Goal: Task Accomplishment & Management: Manage account settings

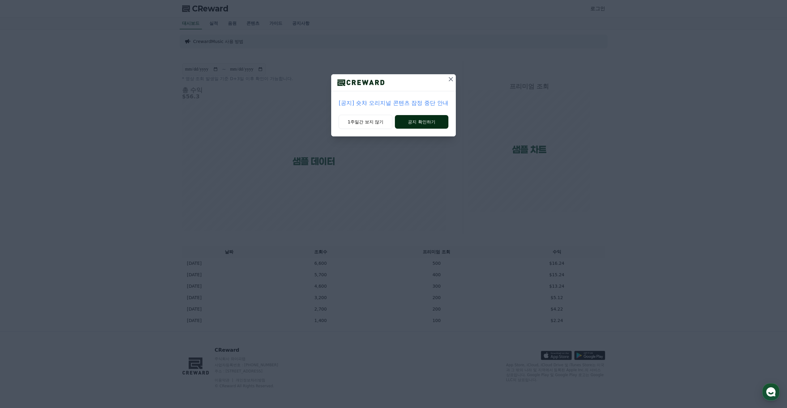
click at [416, 123] on button "공지 확인하기" at bounding box center [421, 122] width 53 height 14
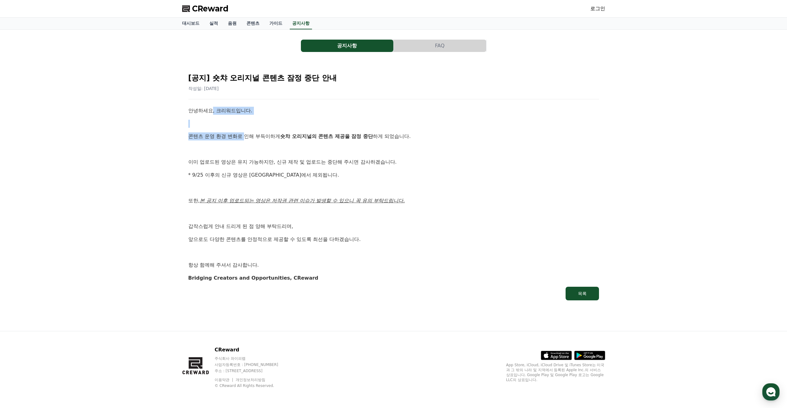
click at [247, 140] on div "안녕하세요, 크리워드입니다. 콘텐츠 운영 환경 변화로 인해 부득이하게 숏챠 오리지널의 콘텐츠 제공을 잠정 중단 하게 되었습니다. 이미 업로드된…" at bounding box center [393, 194] width 411 height 175
drag, startPoint x: 257, startPoint y: 136, endPoint x: 337, endPoint y: 135, distance: 79.8
click at [337, 135] on p "콘텐츠 운영 환경 변화로 인해 부득이하게 숏챠 오리지널의 콘텐츠 제공을 잠정 중단 하게 되었습니다." at bounding box center [393, 136] width 411 height 8
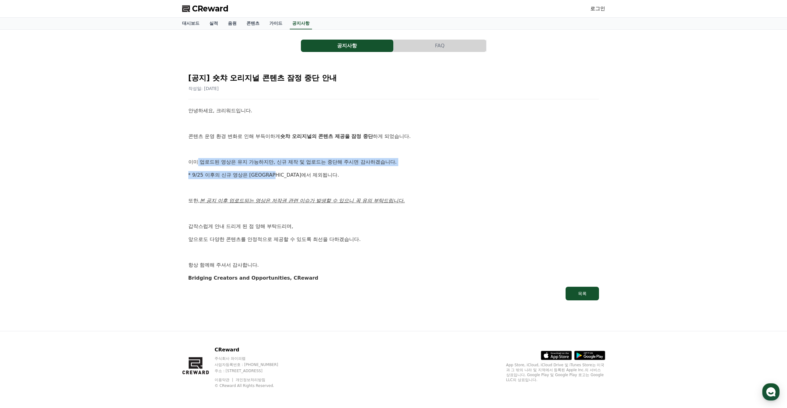
drag, startPoint x: 199, startPoint y: 164, endPoint x: 287, endPoint y: 174, distance: 89.0
click at [287, 174] on div "안녕하세요, 크리워드입니다. 콘텐츠 운영 환경 변화로 인해 부득이하게 숏챠 오리지널의 콘텐츠 제공을 잠정 중단 하게 되었습니다. 이미 업로드된…" at bounding box center [393, 194] width 411 height 175
click at [287, 174] on p "* 9/25 이후의 신규 영상은 [GEOGRAPHIC_DATA]에서 제외됩니다." at bounding box center [393, 175] width 411 height 8
click at [270, 179] on p "* 9/25 이후의 신규 영상은 [GEOGRAPHIC_DATA]에서 제외됩니다." at bounding box center [393, 175] width 411 height 8
drag, startPoint x: 273, startPoint y: 176, endPoint x: 247, endPoint y: 178, distance: 26.1
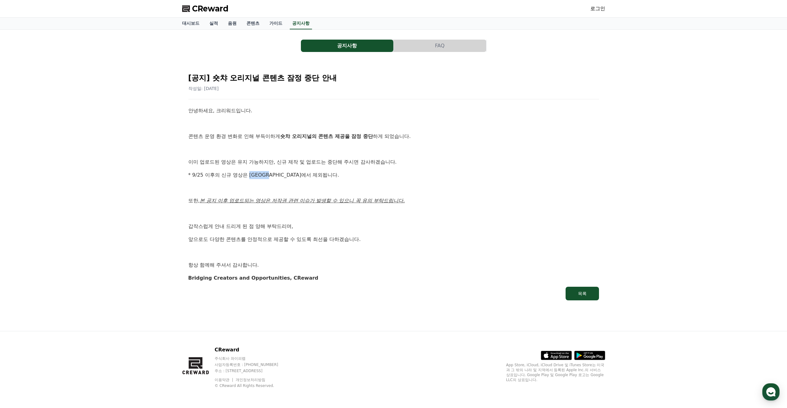
click at [251, 175] on p "* 9/25 이후의 신규 영상은 [GEOGRAPHIC_DATA]에서 제외됩니다." at bounding box center [393, 175] width 411 height 8
click at [238, 184] on p at bounding box center [393, 188] width 411 height 8
drag, startPoint x: 215, startPoint y: 200, endPoint x: 218, endPoint y: 200, distance: 3.4
click at [218, 200] on u "본 공지 이후 업로드되는 영상은 저작권 관련 이슈가 발생할 수 있으니 꼭 유의 부탁드립니다." at bounding box center [302, 201] width 205 height 6
drag, startPoint x: 215, startPoint y: 215, endPoint x: 221, endPoint y: 231, distance: 16.7
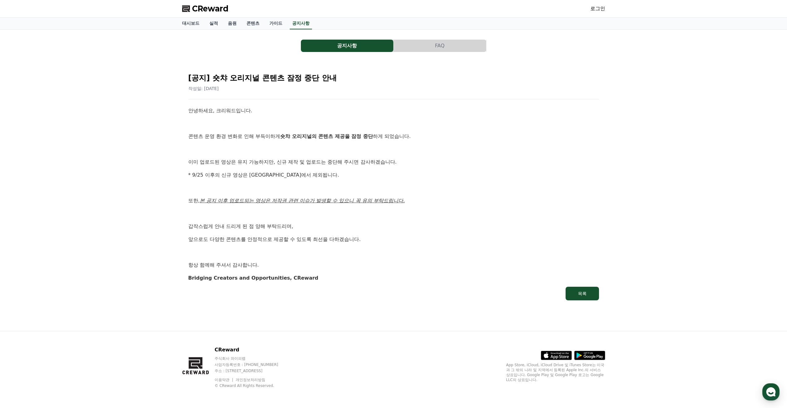
click at [215, 217] on p at bounding box center [393, 214] width 411 height 8
click at [221, 231] on div "안녕하세요, 크리워드입니다. 콘텐츠 운영 환경 변화로 인해 부득이하게 숏챠 오리지널의 콘텐츠 제공을 잠정 중단 하게 되었습니다. 이미 업로드된…" at bounding box center [393, 194] width 411 height 175
click at [198, 11] on span "CReward" at bounding box center [210, 9] width 36 height 10
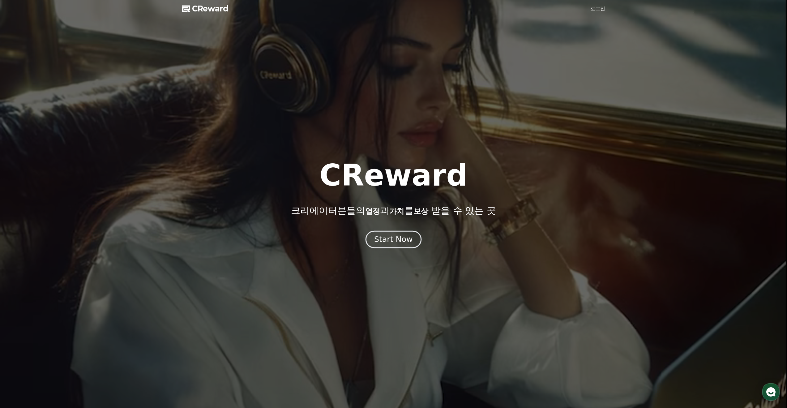
click at [402, 239] on div "Start Now" at bounding box center [393, 239] width 38 height 11
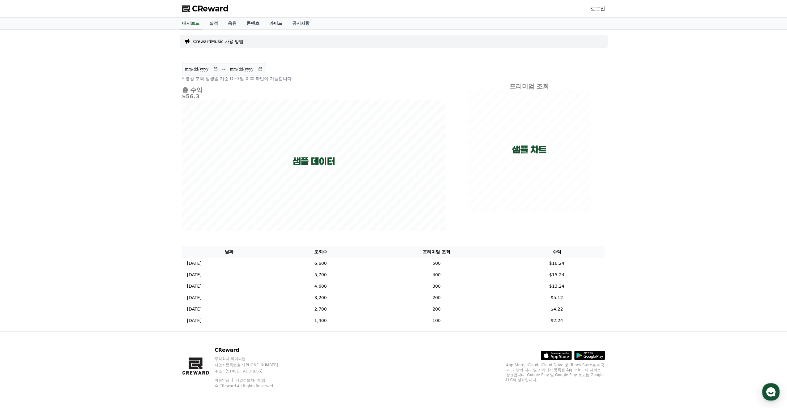
click at [275, 25] on link "가이드" at bounding box center [275, 24] width 23 height 12
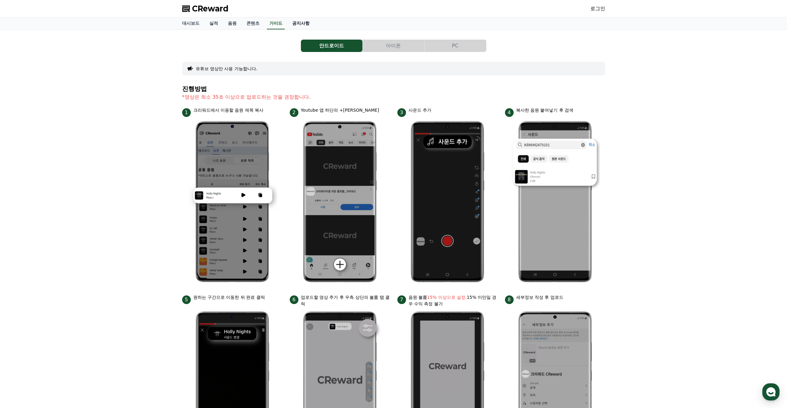
click at [307, 23] on link "공지사항" at bounding box center [300, 24] width 27 height 12
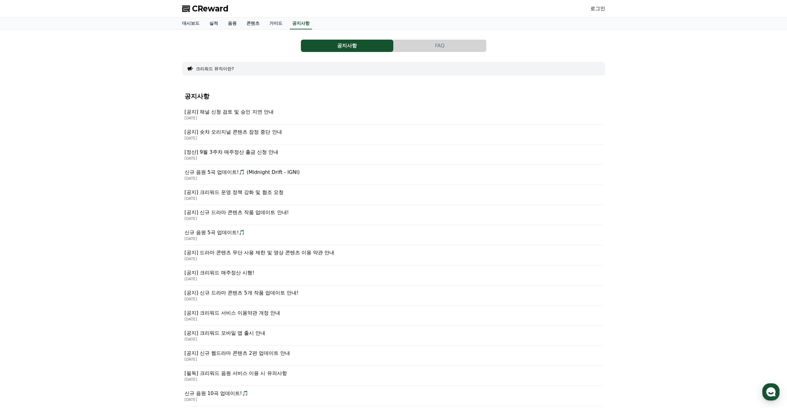
click at [213, 110] on p "[공지] 채널 신청 검토 및 승인 지연 안내" at bounding box center [394, 111] width 418 height 7
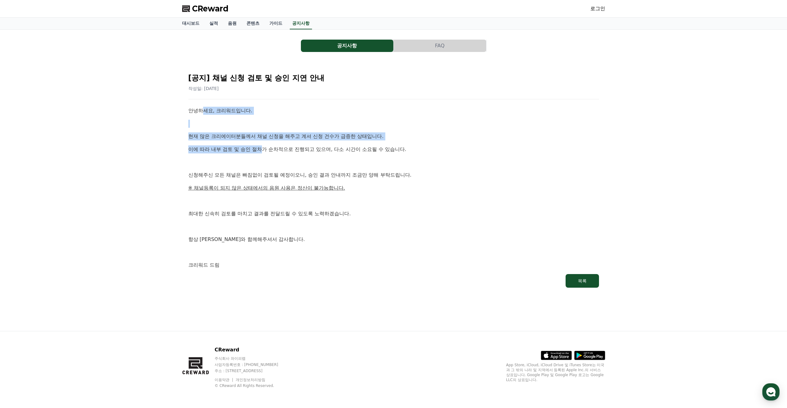
drag, startPoint x: 204, startPoint y: 109, endPoint x: 262, endPoint y: 149, distance: 70.8
click at [262, 149] on div "안녕하세요, 크리워드입니다. 현재 많은 크리에이터분들께서 채널 신청을 해주고 계셔 신청 건수가 급증한 상태입니다. 이에 따라 내부 검토 및 승…" at bounding box center [393, 188] width 411 height 162
click at [252, 149] on p "이에 따라 내부 검토 및 승인 절차가 순차적으로 진행되고 있으며, 다소 시간이 소요될 수 있습니다." at bounding box center [393, 149] width 411 height 8
drag, startPoint x: 199, startPoint y: 136, endPoint x: 370, endPoint y: 137, distance: 170.7
click at [370, 137] on p "현재 많은 크리에이터분들께서 채널 신청을 해주고 계셔 신청 건수가 급증한 상태입니다." at bounding box center [393, 136] width 411 height 8
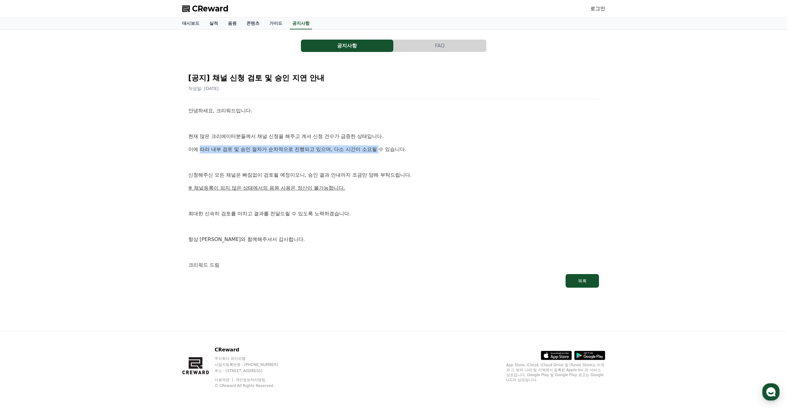
drag, startPoint x: 202, startPoint y: 150, endPoint x: 382, endPoint y: 146, distance: 180.6
click at [382, 146] on p "이에 따라 내부 검토 및 승인 절차가 순차적으로 진행되고 있으며, 다소 시간이 소요될 수 있습니다." at bounding box center [393, 149] width 411 height 8
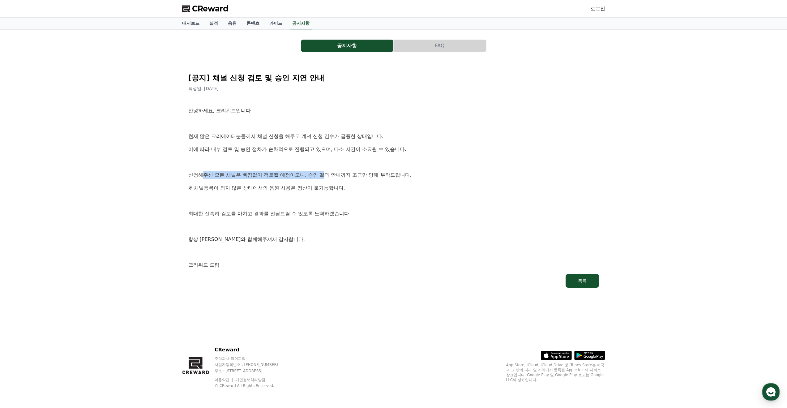
drag, startPoint x: 205, startPoint y: 175, endPoint x: 310, endPoint y: 175, distance: 105.1
click at [318, 175] on p "신청해주신 모든 채널은 빠짐없이 검토될 예정이오니, 승인 결과 안내까지 조금만 양해 부탁드립니다." at bounding box center [393, 175] width 411 height 8
drag, startPoint x: 201, startPoint y: 188, endPoint x: 334, endPoint y: 187, distance: 132.9
click at [334, 187] on u "※ 채널등록이 되지 않은 상태에서의 음원 사용은 정산이 불가능합니다." at bounding box center [266, 188] width 157 height 6
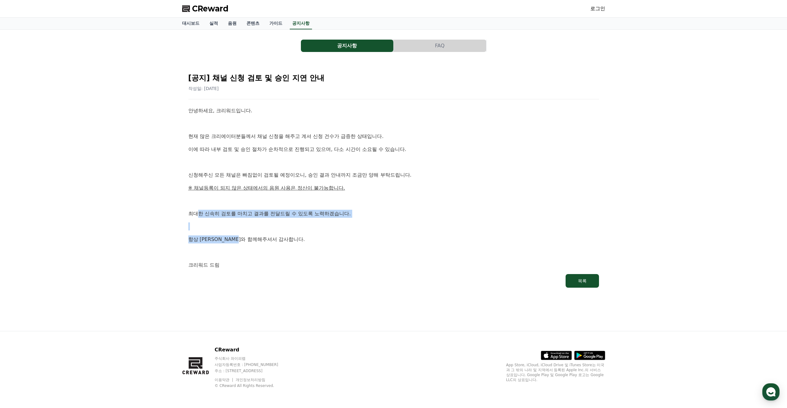
drag, startPoint x: 196, startPoint y: 215, endPoint x: 256, endPoint y: 242, distance: 65.9
click at [256, 242] on div "안녕하세요, 크리워드입니다. 현재 많은 크리에이터분들께서 채널 신청을 해주고 계셔 신청 건수가 급증한 상태입니다. 이에 따라 내부 검토 및 승…" at bounding box center [393, 188] width 411 height 162
click at [219, 255] on p at bounding box center [393, 252] width 411 height 8
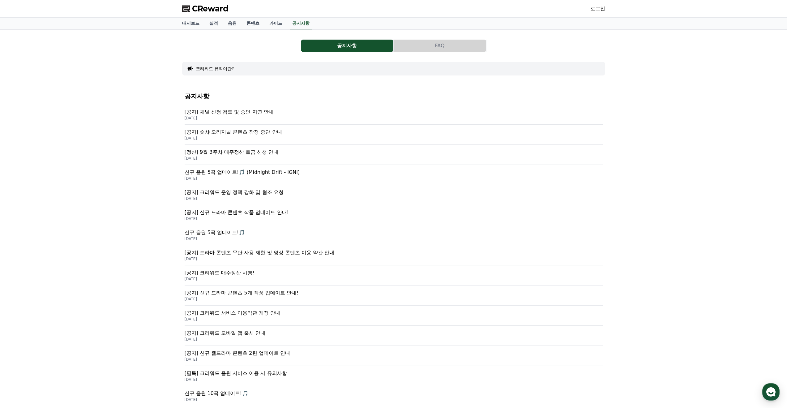
click at [232, 195] on p "[공지] 크리워드 운영 정책 강화 및 협조 요청" at bounding box center [394, 192] width 418 height 7
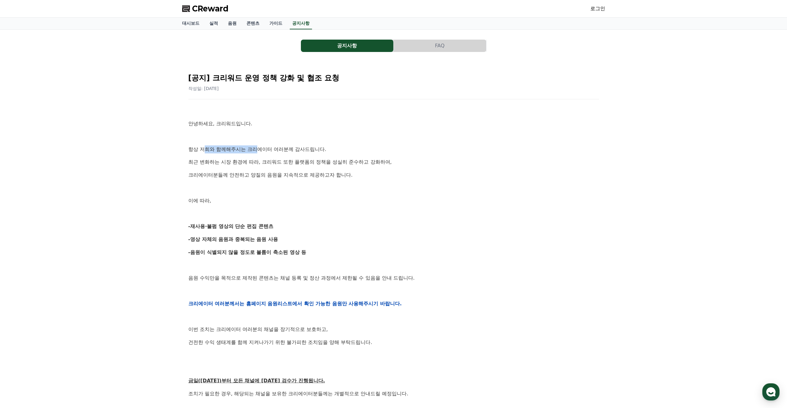
drag, startPoint x: 207, startPoint y: 151, endPoint x: 258, endPoint y: 150, distance: 51.3
click at [258, 150] on p "항상 저희와 함께해주시는 크리에이터 여러분께 감사드립니다." at bounding box center [393, 149] width 411 height 8
drag, startPoint x: 203, startPoint y: 162, endPoint x: 350, endPoint y: 156, distance: 147.3
click at [350, 156] on div "안녕하세요, 크리워드입니다. 항상 저희와 함께해주시는 크리에이터 여러분께 감사드립니다. 최근 변화하는 시장 환경에 따라, 크리워드 또한 플랫폼…" at bounding box center [393, 304] width 411 height 394
drag, startPoint x: 239, startPoint y: 172, endPoint x: 246, endPoint y: 173, distance: 7.1
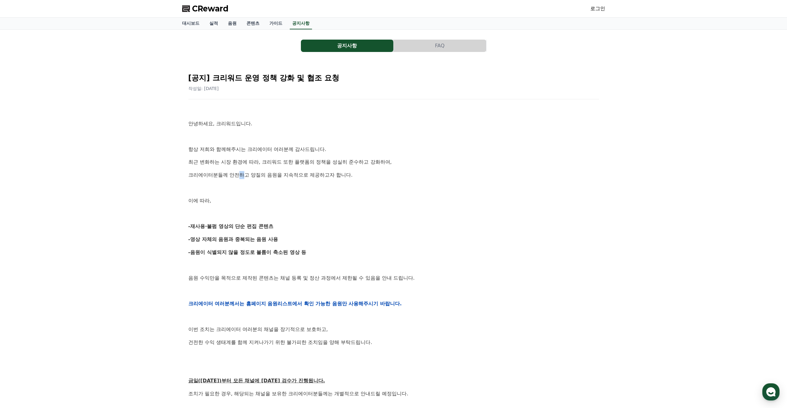
click at [246, 173] on p "크리에이터분들께 안전하고 양질의 음원을 지속적으로 제공하고자 합니다." at bounding box center [393, 175] width 411 height 8
drag, startPoint x: 203, startPoint y: 226, endPoint x: 215, endPoint y: 225, distance: 12.7
click at [215, 225] on strong "-재사용·불펌 영상의 단순 편집 콘텐츠" at bounding box center [230, 226] width 85 height 6
click at [218, 228] on strong "-재사용·불펌 영상의 단순 편집 콘텐츠" at bounding box center [230, 226] width 85 height 6
drag, startPoint x: 237, startPoint y: 225, endPoint x: 261, endPoint y: 226, distance: 24.1
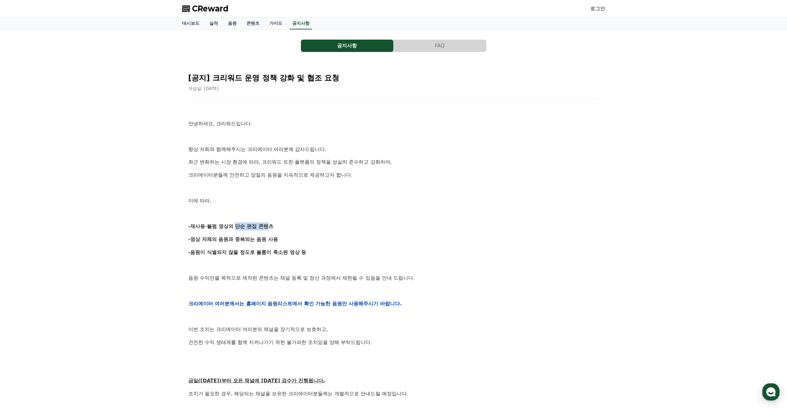
click at [261, 226] on strong "-재사용·불펌 영상의 단순 편집 콘텐츠" at bounding box center [230, 226] width 85 height 6
drag, startPoint x: 201, startPoint y: 225, endPoint x: 209, endPoint y: 226, distance: 7.8
click at [203, 225] on strong "-재사용·불펌 영상의 단순 편집 콘텐츠" at bounding box center [230, 226] width 85 height 6
drag, startPoint x: 211, startPoint y: 226, endPoint x: 220, endPoint y: 225, distance: 8.7
click at [220, 225] on strong "-재사용·불펌 영상의 단순 편집 콘텐츠" at bounding box center [230, 226] width 85 height 6
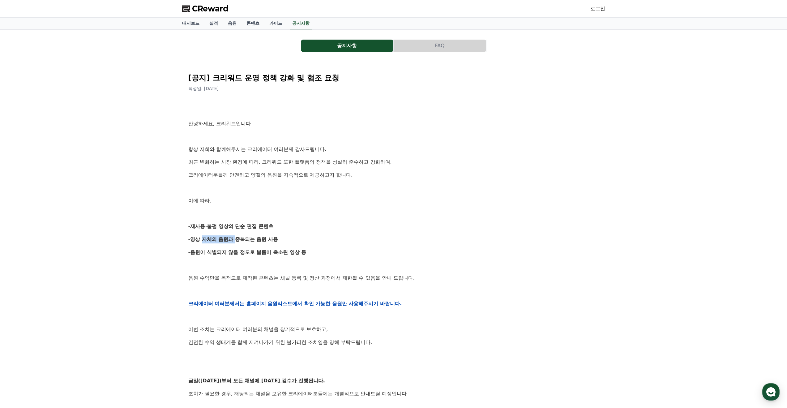
drag, startPoint x: 199, startPoint y: 240, endPoint x: 231, endPoint y: 239, distance: 32.5
click at [232, 238] on strong "-영상 자체의 음원과 중복되는 음원 사용" at bounding box center [233, 239] width 90 height 6
drag, startPoint x: 209, startPoint y: 251, endPoint x: 277, endPoint y: 250, distance: 67.7
click at [277, 250] on strong "-음원이 식별되지 않을 정도로 볼륨이 축소된 영상 등" at bounding box center [247, 252] width 118 height 6
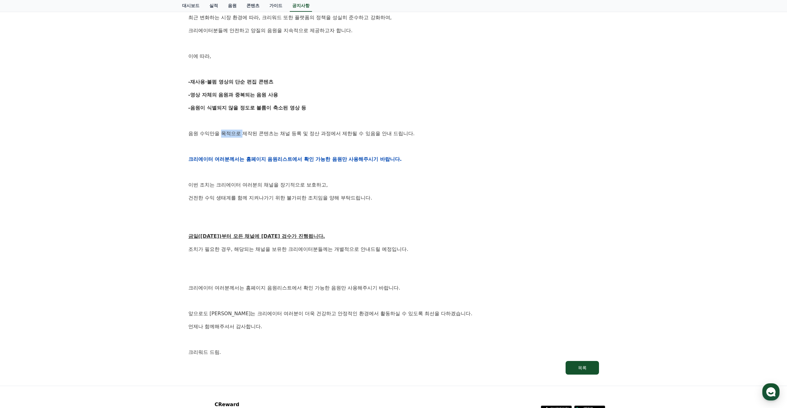
drag, startPoint x: 224, startPoint y: 130, endPoint x: 244, endPoint y: 130, distance: 19.8
click at [244, 130] on p "음원 수익만을 목적으로 제작된 콘텐츠는 채널 등록 및 정산 과정에서 제한될 수 있음을 안내 드립니다." at bounding box center [393, 134] width 411 height 8
drag, startPoint x: 244, startPoint y: 251, endPoint x: 342, endPoint y: 249, distance: 98.3
click at [342, 249] on p "조치가 필요한 경우, 해당되는 채널을 보유한 크리에이터분들께는 개별적으로 안내드릴 예정입니다." at bounding box center [393, 249] width 411 height 8
drag, startPoint x: 215, startPoint y: 285, endPoint x: 305, endPoint y: 286, distance: 90.0
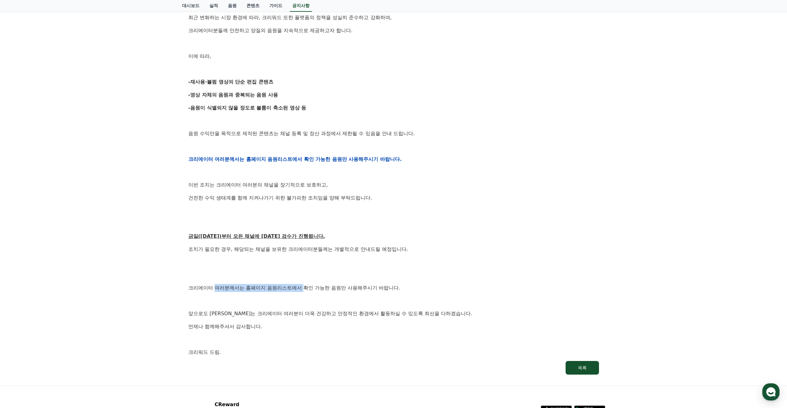
click at [305, 286] on p "크리에이터 여러분께서는 홈페이지 음원리스트에서 확인 가능한 음원만 사용해주시기 바랍니다." at bounding box center [393, 288] width 411 height 8
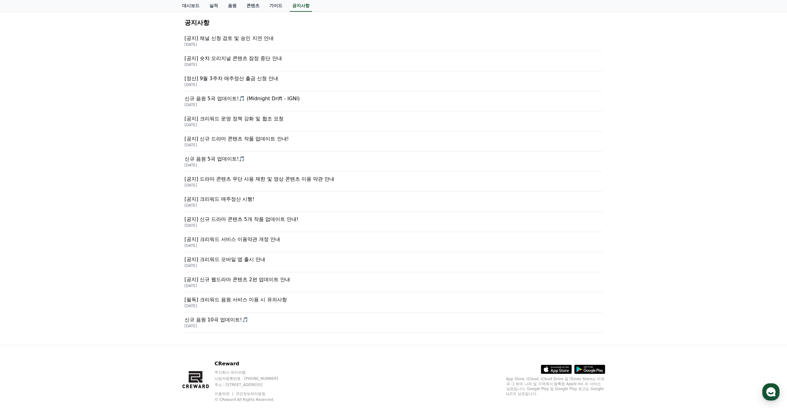
scroll to position [87, 0]
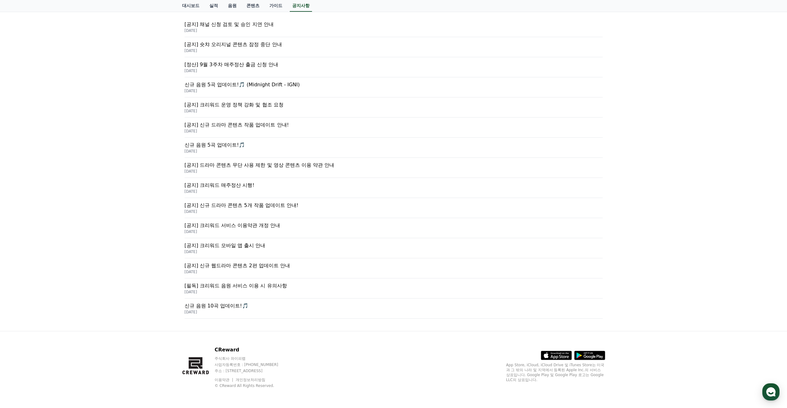
click at [231, 227] on p "[공지] 크리워드 서비스 이용약관 개정 안내" at bounding box center [394, 225] width 418 height 7
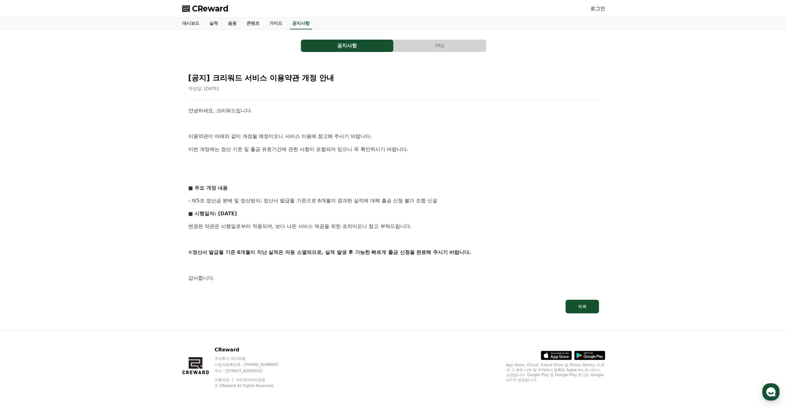
drag, startPoint x: 237, startPoint y: 209, endPoint x: 241, endPoint y: 224, distance: 15.6
click at [241, 224] on div "안녕하세요, 크리워드입니다. 이용약관이 아래와 같이 개정될 예정이오니 서비스 이용에 참고해 주시기 바랍니다. 이번 개정에는 정산 기준 및 출금…" at bounding box center [393, 201] width 411 height 188
click at [241, 228] on p "변경된 약관은 시행일로부터 적용되며, 보다 나은 서비스 제공을 위한 조치이오니 참고 부탁드립니다." at bounding box center [393, 226] width 411 height 8
drag, startPoint x: 234, startPoint y: 228, endPoint x: 252, endPoint y: 227, distance: 18.6
click at [252, 227] on p "변경된 약관은 시행일로부터 적용되며, 보다 나은 서비스 제공을 위한 조치이오니 참고 부탁드립니다." at bounding box center [393, 226] width 411 height 8
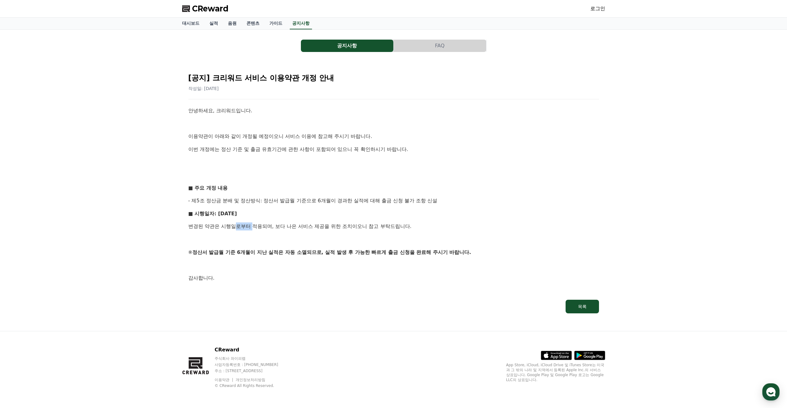
drag, startPoint x: 240, startPoint y: 130, endPoint x: 353, endPoint y: 207, distance: 136.3
click at [353, 207] on div "안녕하세요, 크리워드입니다. 이용약관이 아래와 같이 개정될 예정이오니 서비스 이용에 참고해 주시기 바랍니다. 이번 개정에는 정산 기준 및 출금…" at bounding box center [393, 201] width 411 height 188
click at [189, 24] on link "대시보드" at bounding box center [190, 24] width 27 height 12
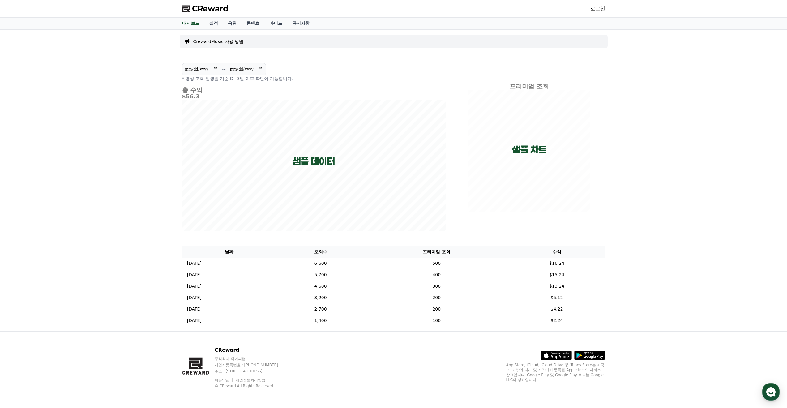
click at [214, 42] on p "CrewardMusic 사용 방법" at bounding box center [218, 41] width 50 height 6
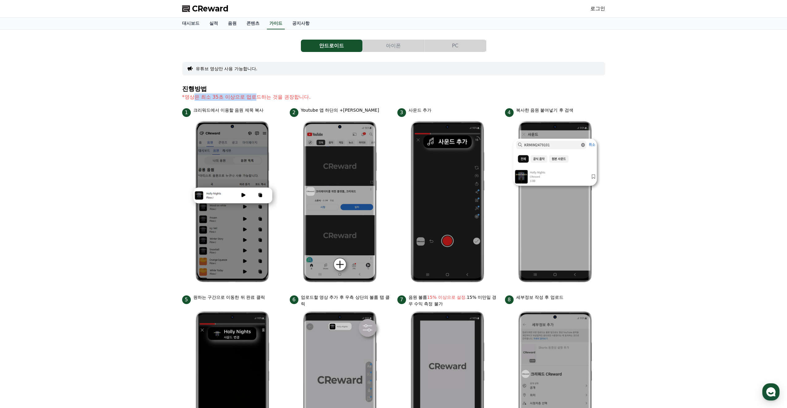
drag, startPoint x: 195, startPoint y: 98, endPoint x: 254, endPoint y: 97, distance: 58.4
click at [254, 97] on p "*영상은 최소 35초 이상으로 업로드하는 것을 권장합니다." at bounding box center [393, 96] width 423 height 7
click at [253, 98] on p "*영상은 최소 35초 이상으로 업로드하는 것을 권장합니다." at bounding box center [393, 96] width 423 height 7
drag, startPoint x: 264, startPoint y: 97, endPoint x: 253, endPoint y: 97, distance: 10.8
click at [254, 97] on p "*영상은 최소 35초 이상으로 업로드하는 것을 권장합니다." at bounding box center [393, 96] width 423 height 7
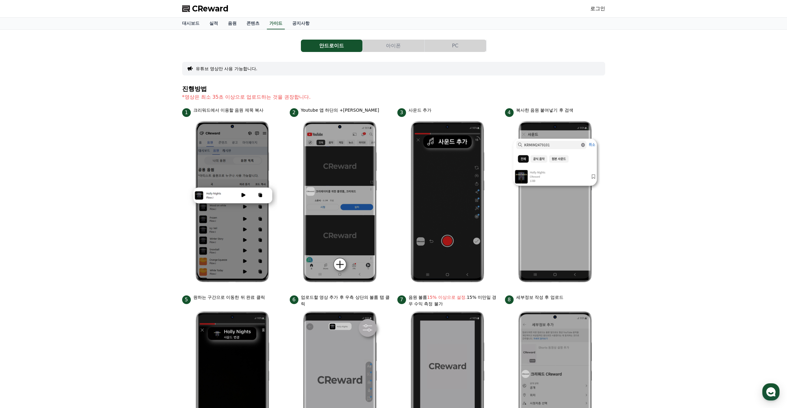
click at [253, 97] on p "*영상은 최소 35초 이상으로 업로드하는 것을 권장합니다." at bounding box center [393, 96] width 423 height 7
click at [595, 8] on link "로그인" at bounding box center [597, 8] width 15 height 7
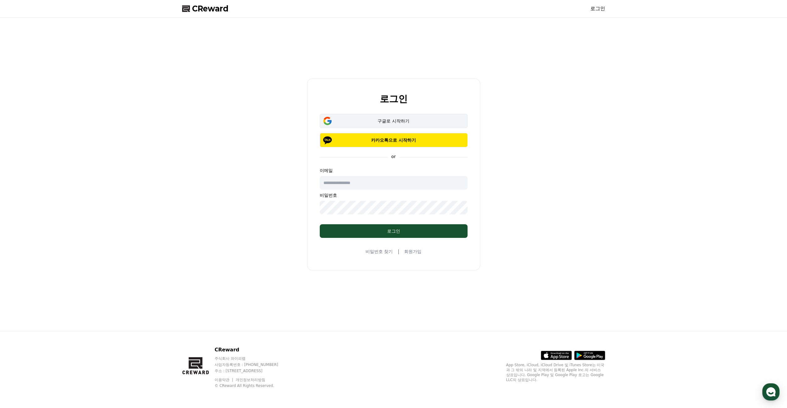
click at [380, 120] on div "구글로 시작하기" at bounding box center [394, 121] width 130 height 6
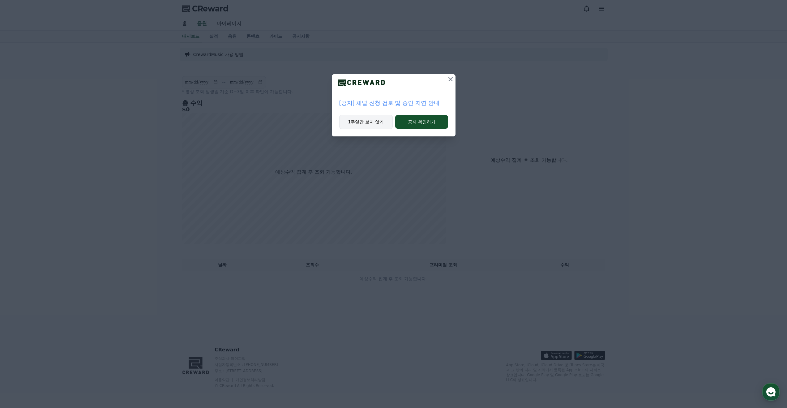
click at [383, 121] on button "1주일간 보지 않기" at bounding box center [366, 122] width 54 height 14
click at [368, 124] on button "1주일간 보지 않기" at bounding box center [366, 122] width 54 height 14
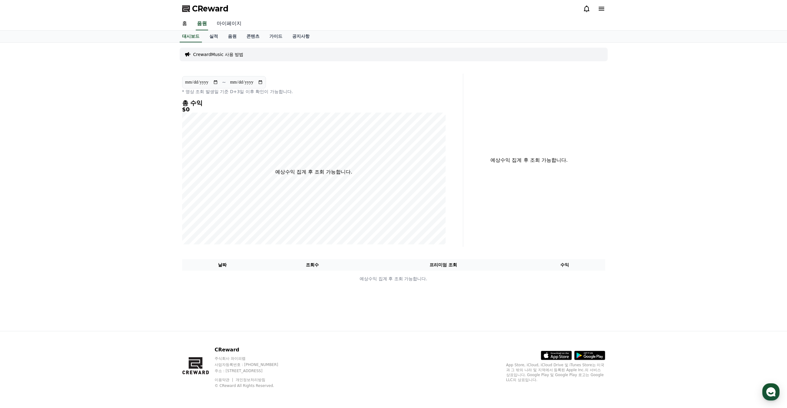
click at [226, 26] on link "마이페이지" at bounding box center [229, 23] width 35 height 13
select select "**********"
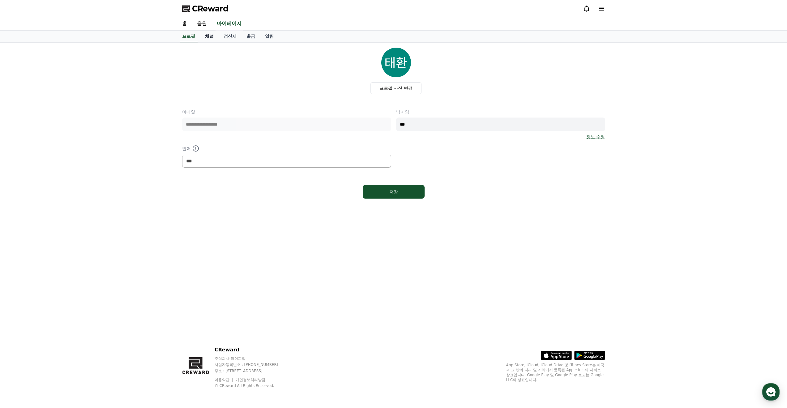
click at [212, 39] on link "채널" at bounding box center [209, 37] width 19 height 12
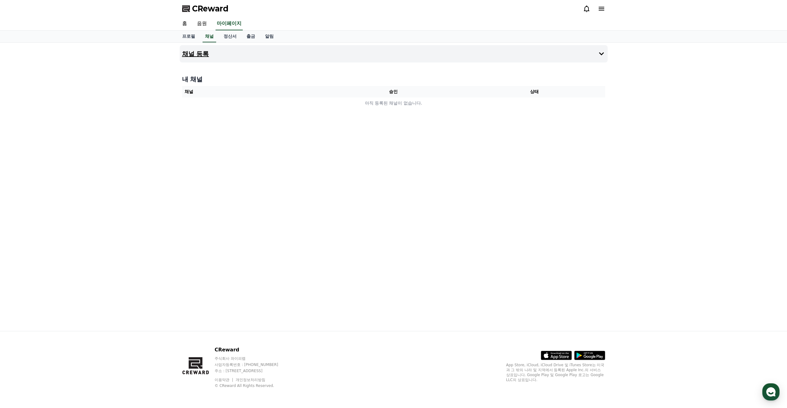
click at [201, 52] on h4 "채널 등록" at bounding box center [195, 53] width 27 height 7
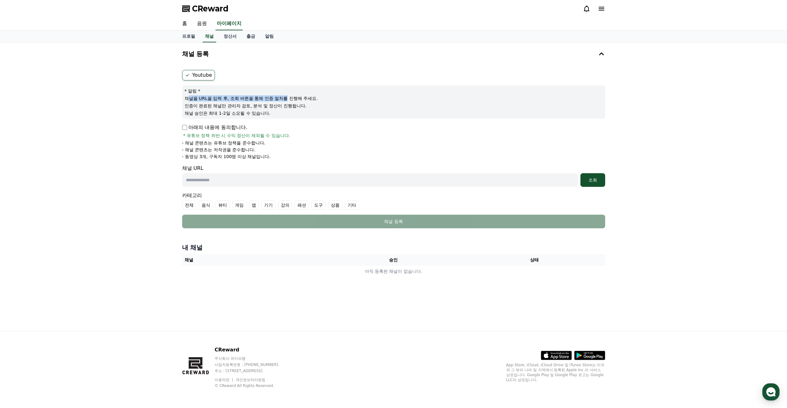
drag, startPoint x: 192, startPoint y: 102, endPoint x: 286, endPoint y: 97, distance: 94.4
click at [286, 97] on div "* 알림 * 채널을 URL을 입력 후, 조회 버튼을 통해 인증 절차를 진행해 주세요. 인증이 완료된 채널만 관리자 검토, 분석 및 정산이 진행…" at bounding box center [393, 101] width 423 height 33
drag, startPoint x: 195, startPoint y: 108, endPoint x: 227, endPoint y: 119, distance: 33.3
click at [285, 106] on p "인증이 완료된 채널만 관리자 검토, 분석 및 정산이 진행됩니다." at bounding box center [394, 106] width 418 height 6
drag, startPoint x: 201, startPoint y: 114, endPoint x: 267, endPoint y: 111, distance: 65.9
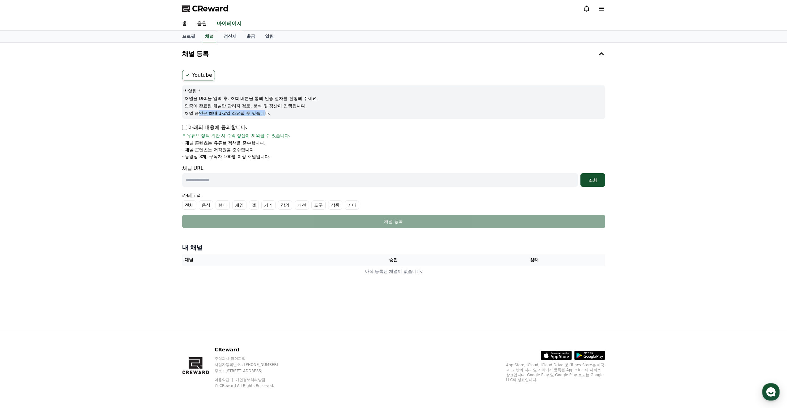
click at [267, 111] on p "채널 승인은 최대 1-2일 소요될 수 있습니다." at bounding box center [394, 113] width 418 height 6
drag, startPoint x: 195, startPoint y: 155, endPoint x: 255, endPoint y: 157, distance: 60.3
click at [250, 155] on p "- 동영상 3개, 구독자 100명 이상 채널입니다." at bounding box center [226, 156] width 88 height 6
click at [255, 157] on p "- 동영상 3개, 구독자 100명 이상 채널입니다." at bounding box center [226, 156] width 88 height 6
drag, startPoint x: 255, startPoint y: 157, endPoint x: 207, endPoint y: 158, distance: 47.6
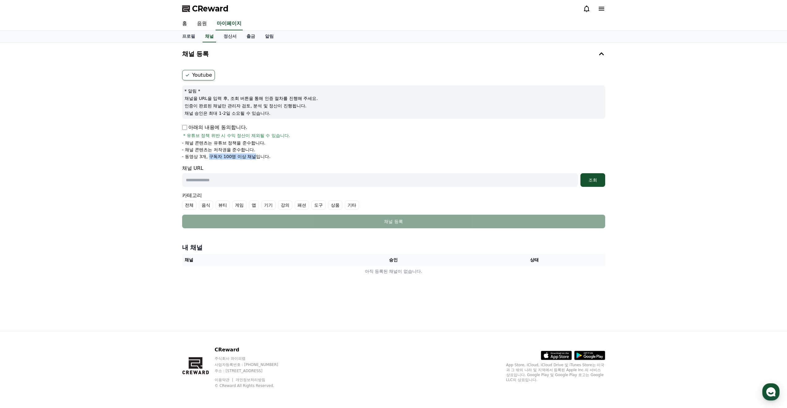
click at [209, 158] on p "- 동영상 3개, 구독자 100명 이상 채널입니다." at bounding box center [226, 156] width 88 height 6
